Goal: Check status: Check status

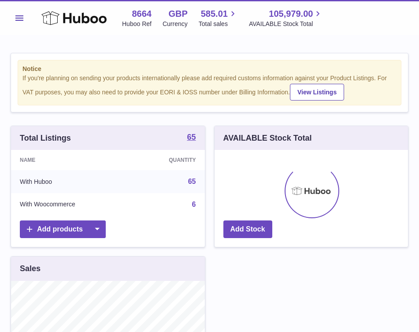
scroll to position [138, 194]
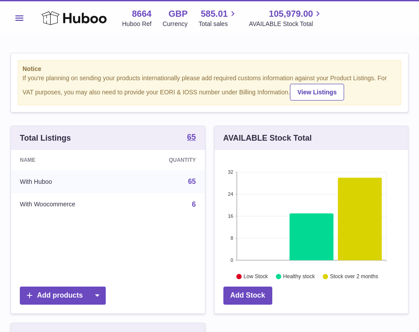
click at [21, 19] on span "Menu" at bounding box center [19, 17] width 8 height 5
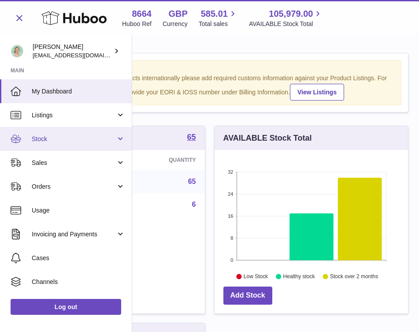
click at [108, 138] on span "Stock" at bounding box center [74, 139] width 84 height 8
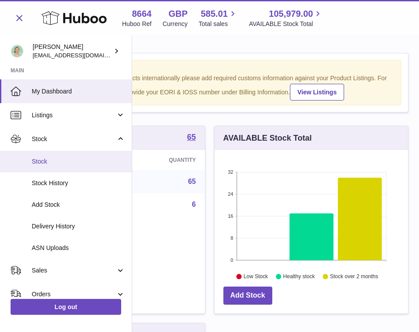
click at [69, 156] on link "Stock" at bounding box center [66, 162] width 132 height 22
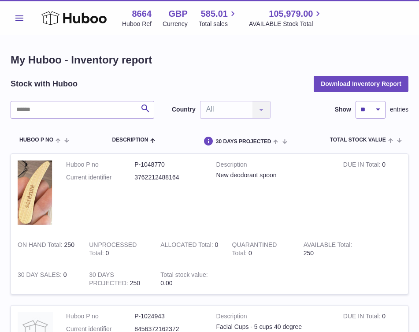
click at [21, 11] on button "Menu" at bounding box center [20, 18] width 18 height 18
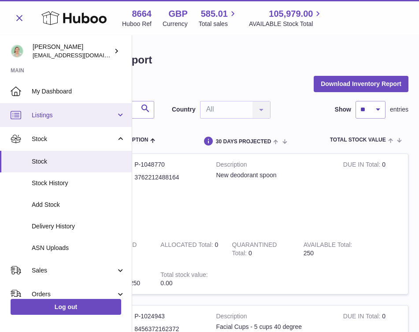
click at [53, 112] on span "Listings" at bounding box center [74, 115] width 84 height 8
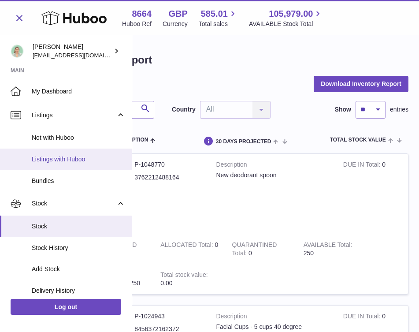
click at [59, 160] on span "Listings with Huboo" at bounding box center [79, 159] width 94 height 8
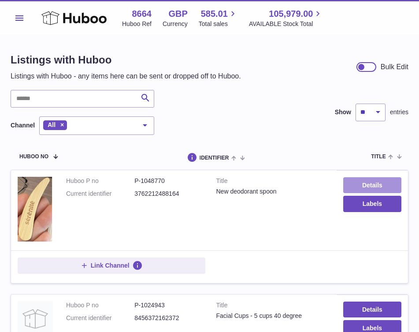
click at [377, 189] on link "Details" at bounding box center [373, 185] width 58 height 16
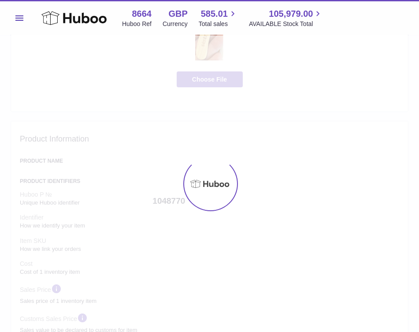
select select "**"
select select "****"
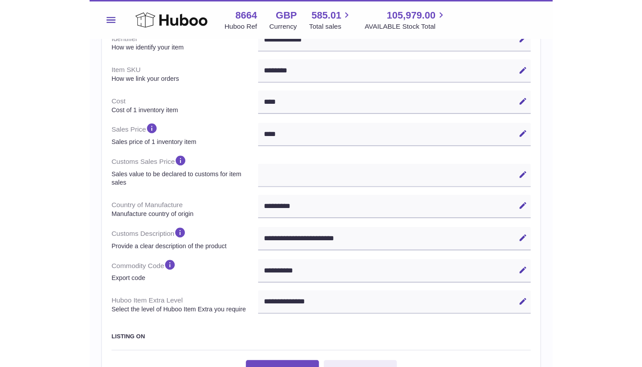
scroll to position [314, 0]
